Goal: Task Accomplishment & Management: Use online tool/utility

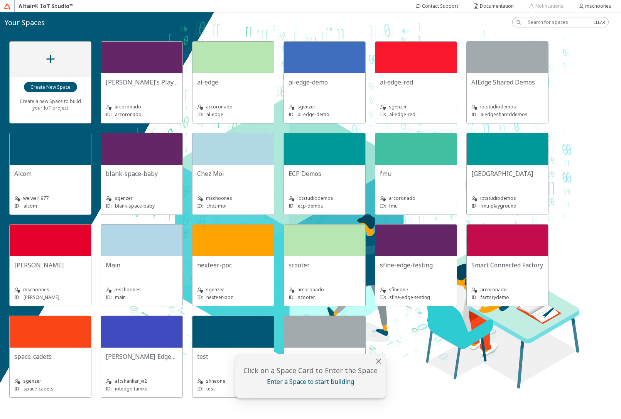
click at [503, 181] on div "[GEOGRAPHIC_DATA]" at bounding box center [508, 176] width 72 height 15
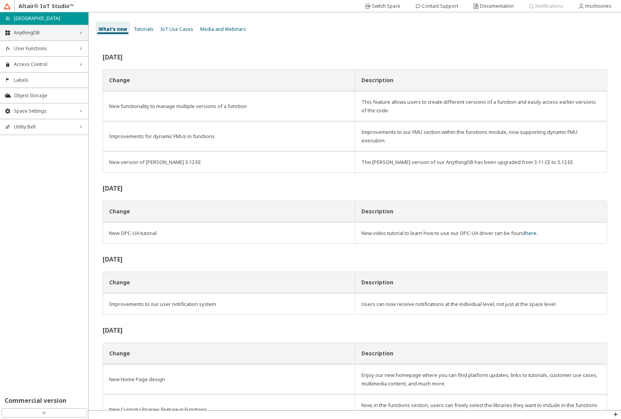
click at [37, 35] on span "AnythingDB" at bounding box center [44, 33] width 61 height 6
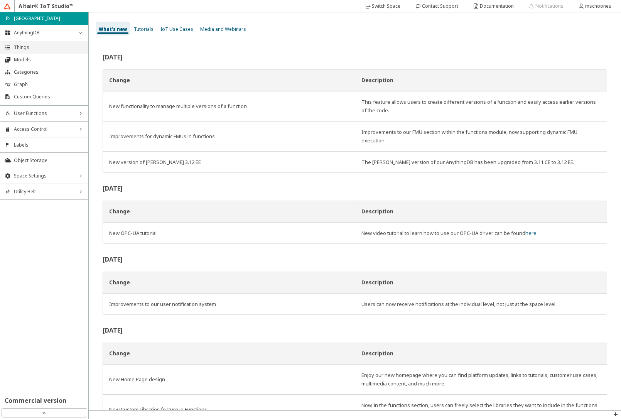
click at [31, 51] on li "Things" at bounding box center [44, 47] width 88 height 12
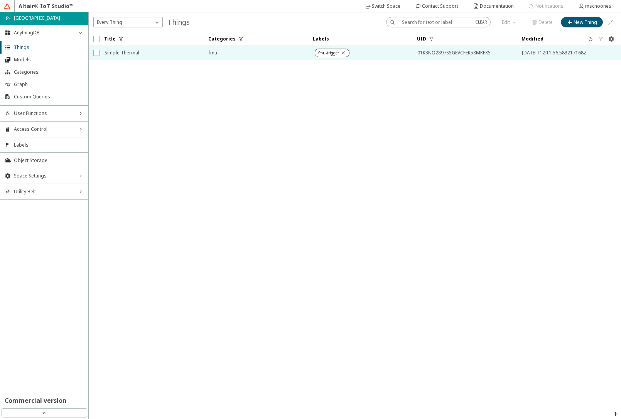
click at [114, 53] on span "Simple Thermal" at bounding box center [152, 53] width 94 height 14
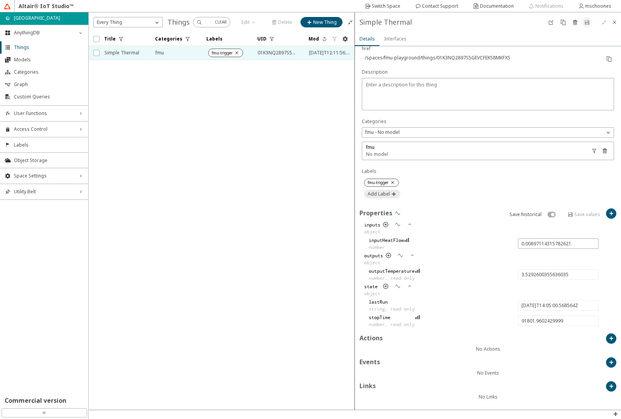
click at [397, 215] on iron-icon at bounding box center [398, 213] width 6 height 6
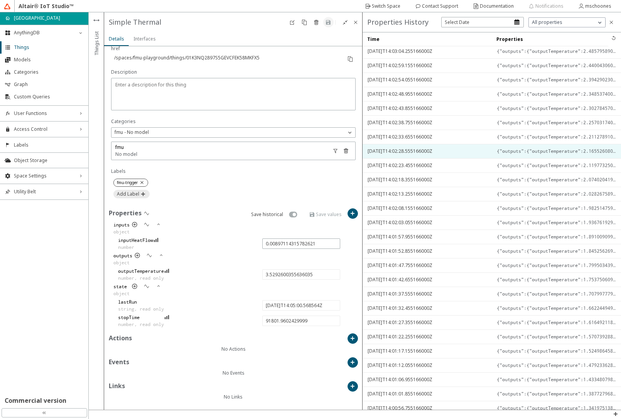
scroll to position [350, 0]
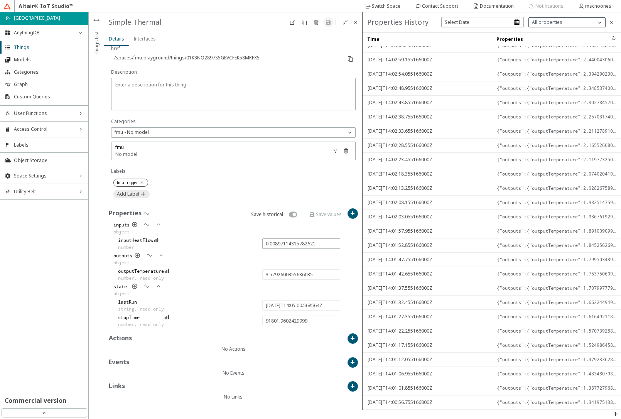
click at [544, 24] on span "All properties" at bounding box center [547, 22] width 30 height 6
click at [544, 46] on div "inputs" at bounding box center [567, 45] width 76 height 12
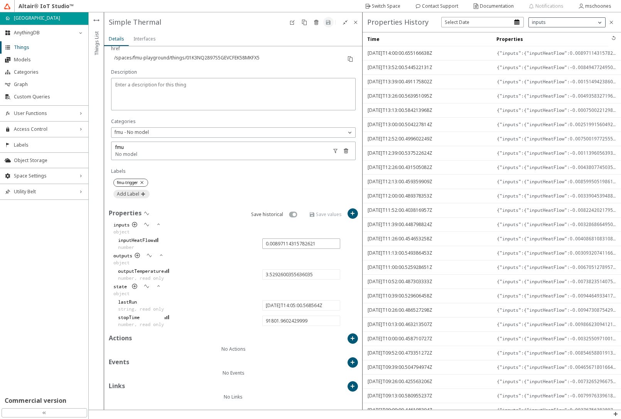
click at [550, 25] on div "inputs" at bounding box center [567, 22] width 76 height 9
click at [546, 69] on div "state" at bounding box center [567, 68] width 76 height 12
click at [610, 22] on iron-icon at bounding box center [612, 22] width 6 height 6
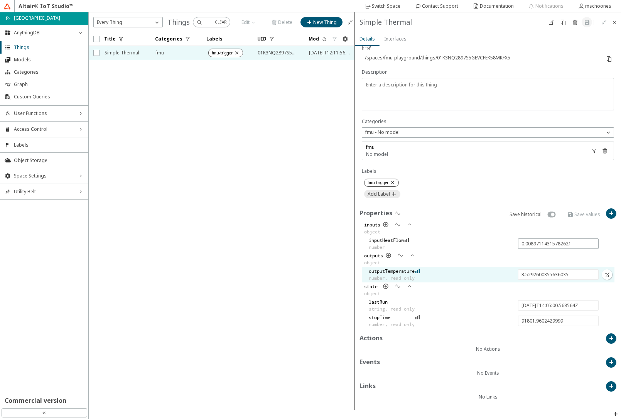
click at [420, 269] on iron-icon at bounding box center [417, 271] width 5 height 6
click at [0, 0] on slot "Switch Space" at bounding box center [0, 0] width 0 height 0
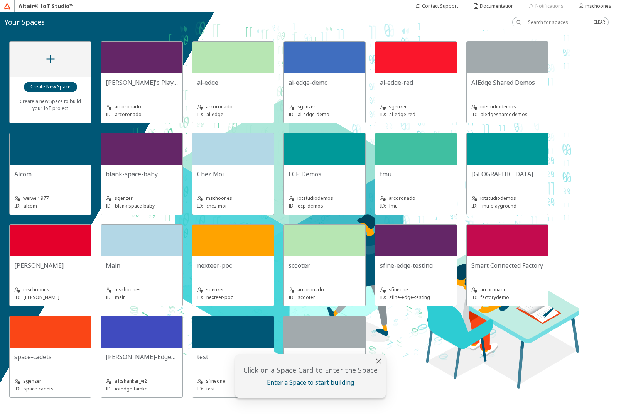
click at [303, 184] on div "ECP Demos" at bounding box center [325, 176] width 72 height 15
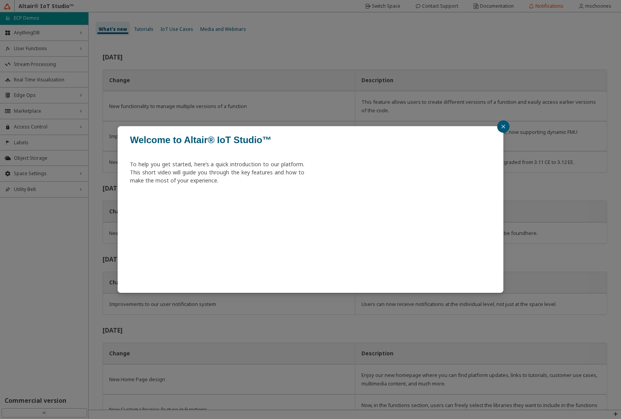
click at [502, 129] on icon "close" at bounding box center [503, 126] width 5 height 5
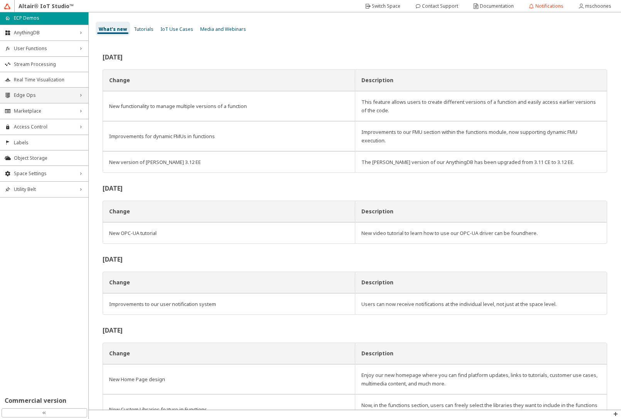
click at [49, 99] on div "Edge Ops right_chevron" at bounding box center [44, 95] width 88 height 15
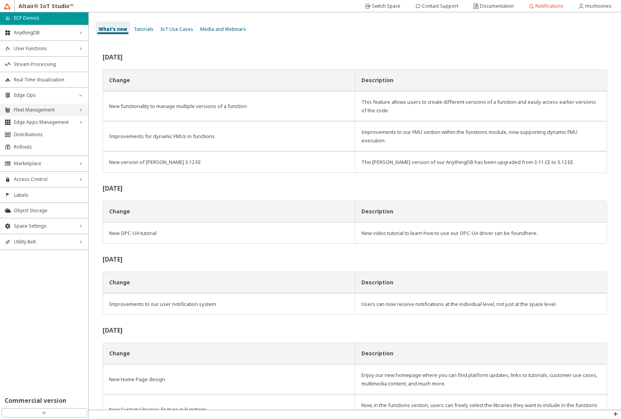
click at [41, 110] on span "Fleet Management" at bounding box center [44, 110] width 61 height 6
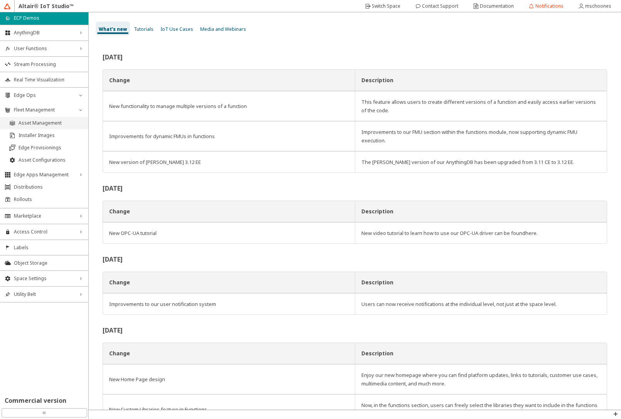
click at [38, 121] on span "Asset Management" at bounding box center [51, 123] width 65 height 6
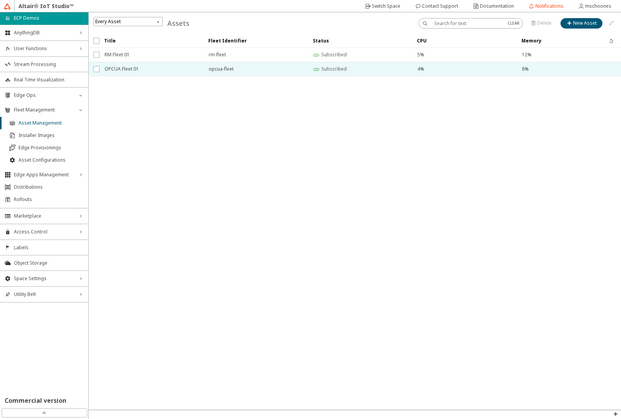
click at [172, 73] on span "OPCUA Fleet 01" at bounding box center [152, 69] width 94 height 14
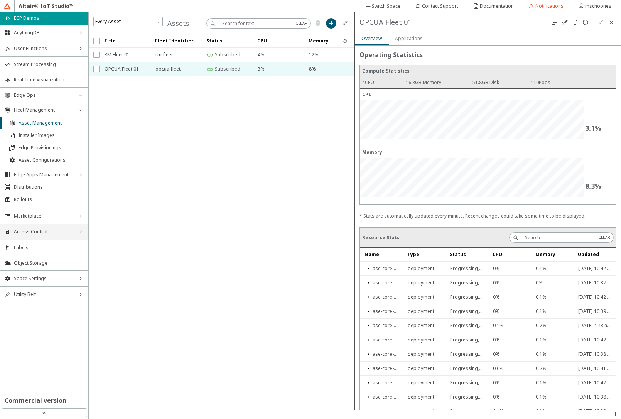
click at [44, 232] on span "Access Control" at bounding box center [44, 232] width 61 height 6
click at [33, 282] on span "Apps" at bounding box center [49, 284] width 70 height 6
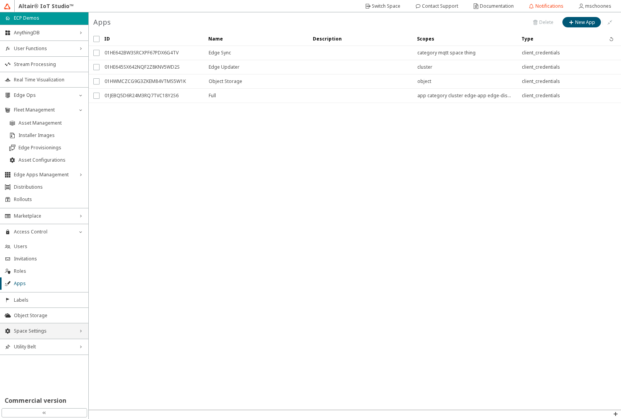
click at [54, 338] on div "Space Settings right_chevron" at bounding box center [44, 330] width 88 height 15
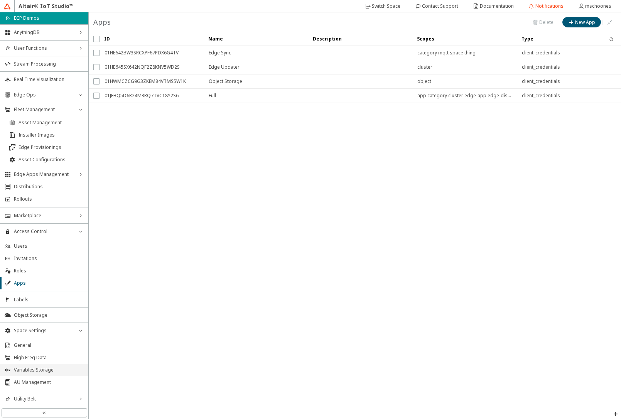
click at [45, 370] on span "Variables Storage" at bounding box center [49, 370] width 70 height 6
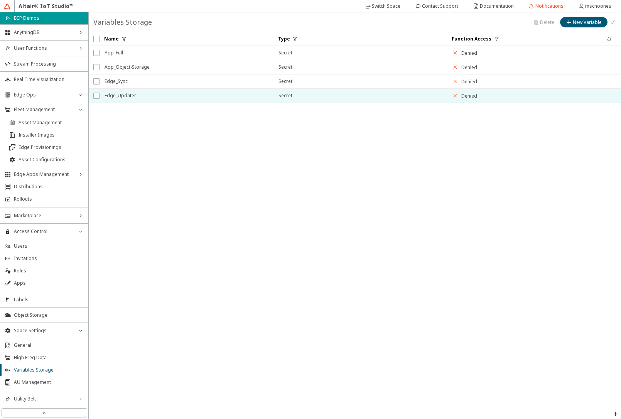
click at [162, 101] on span "Edge_Updater" at bounding box center [187, 96] width 164 height 14
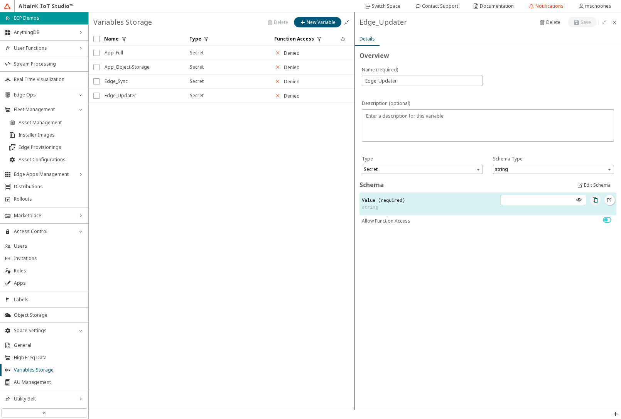
click at [594, 203] on iron-icon at bounding box center [595, 200] width 6 height 6
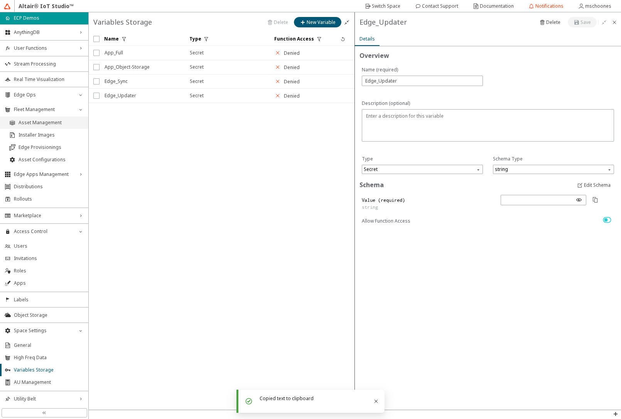
click at [45, 120] on span "Asset Management" at bounding box center [51, 123] width 65 height 6
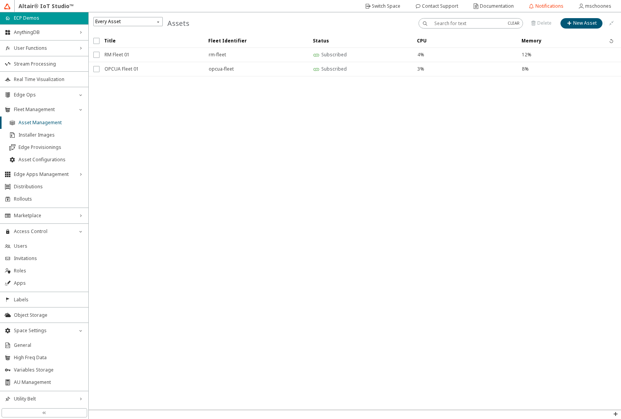
click at [0, 0] on slot "New Asset" at bounding box center [0, 0] width 0 height 0
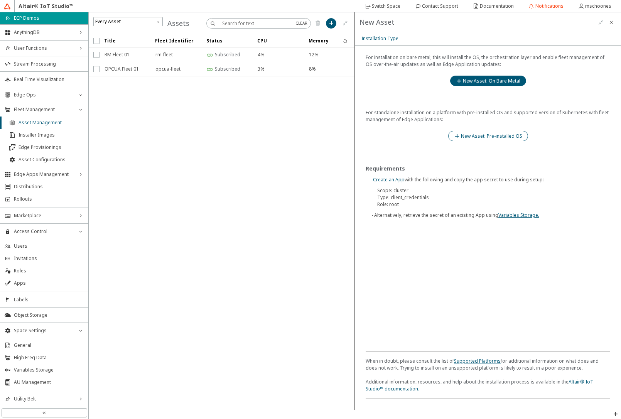
click at [0, 0] on slot "New Asset: Pre-installed OS" at bounding box center [0, 0] width 0 height 0
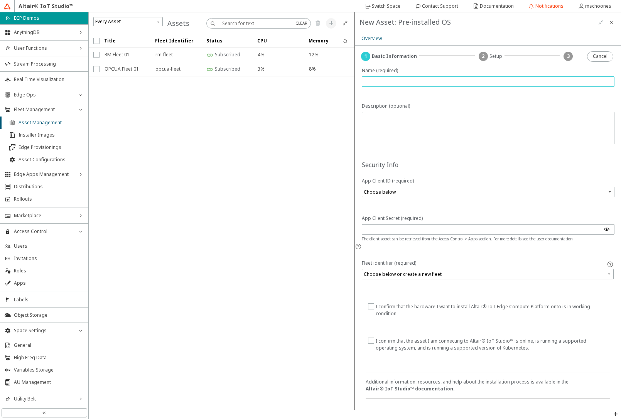
click at [388, 79] on input "text" at bounding box center [488, 81] width 246 height 7
type input "OpenFaas 01"
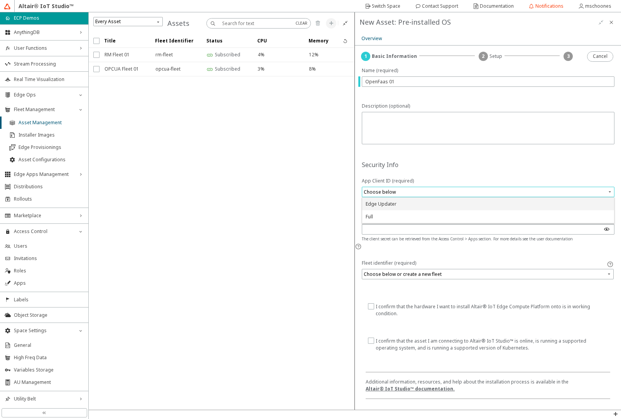
click at [380, 193] on input "search" at bounding box center [489, 192] width 250 height 12
click at [389, 206] on div "Edge Updater" at bounding box center [381, 204] width 31 height 7
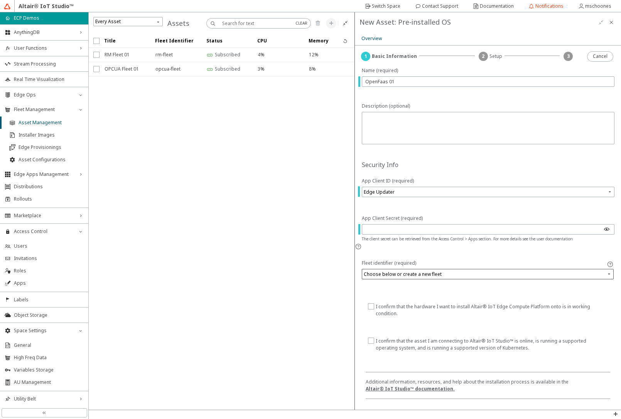
click at [382, 269] on input "search" at bounding box center [489, 275] width 250 height 12
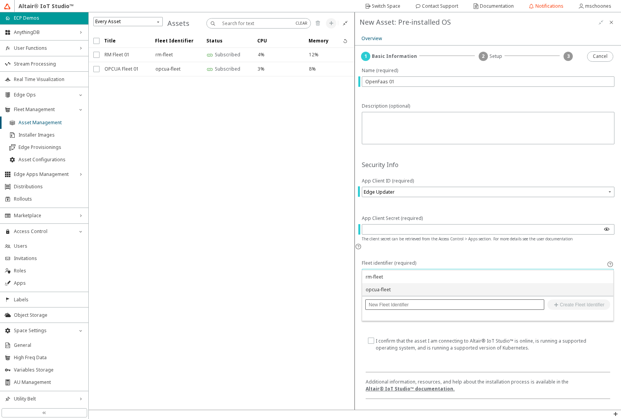
click at [386, 302] on input "text" at bounding box center [455, 304] width 172 height 5
type input "openfaas-fleet"
click at [0, 0] on slot "Create Fleet Identifier" at bounding box center [0, 0] width 0 height 0
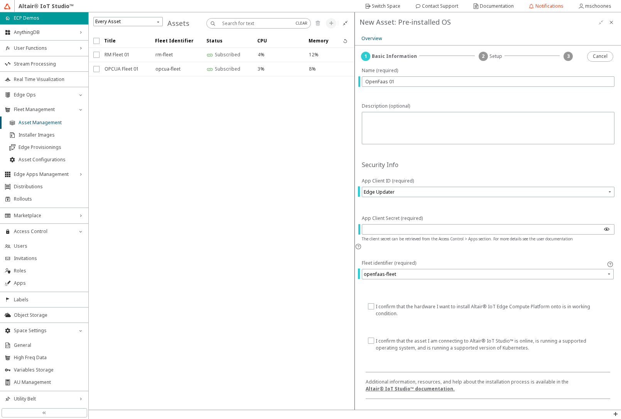
click at [373, 303] on input "checkbox" at bounding box center [370, 310] width 5 height 14
checkbox input "true"
click at [370, 338] on input "checkbox" at bounding box center [370, 345] width 5 height 14
checkbox input "true"
click at [595, 58] on paper-button "Next" at bounding box center [601, 56] width 22 height 10
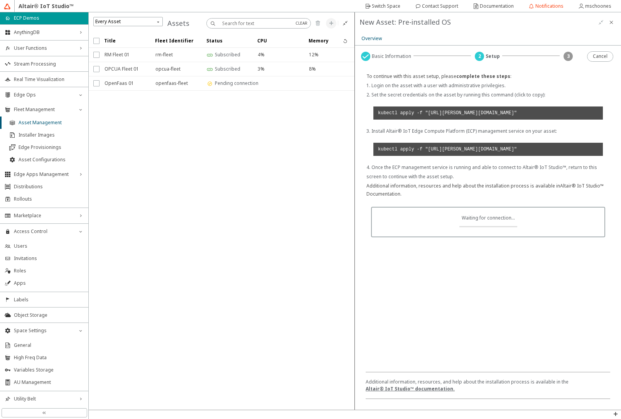
click at [552, 120] on code "kubectl apply -f "[URL][PERSON_NAME][DOMAIN_NAME]"" at bounding box center [489, 113] width 230 height 13
click at [477, 156] on code "kubectl apply -f "[URL][PERSON_NAME][DOMAIN_NAME]"" at bounding box center [489, 149] width 230 height 13
click at [566, 81] on div "To continue with this asset setup, please complete these steps : 1. Login on th…" at bounding box center [488, 135] width 253 height 126
click at [0, 0] on slot "Cancel" at bounding box center [0, 0] width 0 height 0
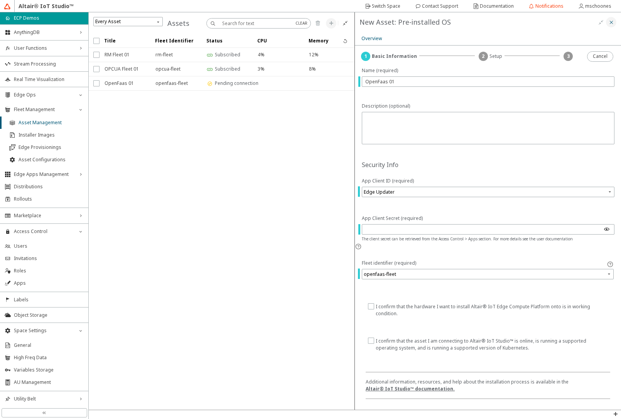
click at [609, 23] on iron-icon at bounding box center [612, 22] width 6 height 6
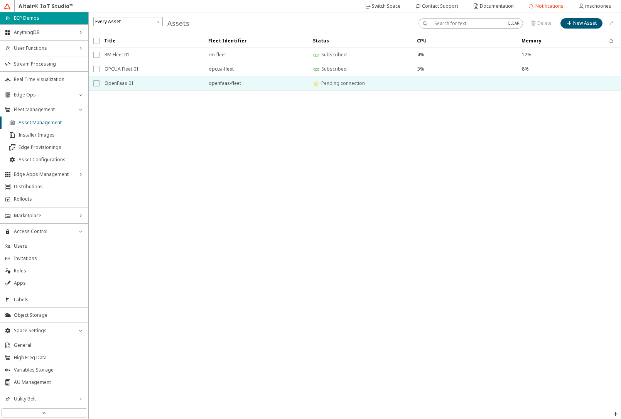
click at [96, 83] on input "checkbox" at bounding box center [95, 83] width 5 height 6
checkbox input "true"
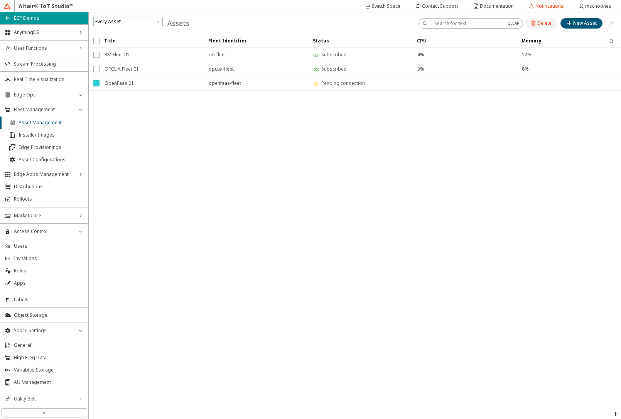
click at [538, 22] on iron-icon at bounding box center [534, 23] width 7 height 6
click at [0, 0] on slot "Delete" at bounding box center [0, 0] width 0 height 0
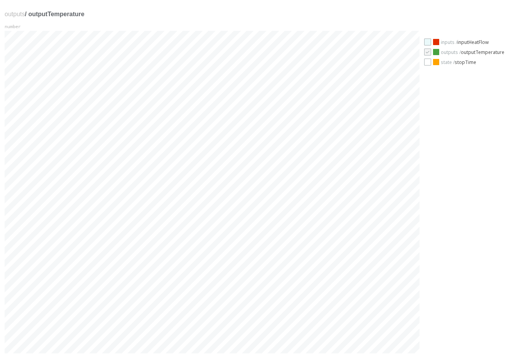
click at [231, 44] on div at bounding box center [427, 42] width 7 height 7
click at [231, 44] on icon "check" at bounding box center [427, 41] width 5 height 5
click at [231, 115] on html "outputs / outputTemperature number outputs/outputTemperature: 7.298723532024598…" at bounding box center [254, 179] width 509 height 358
